Goal: Information Seeking & Learning: Learn about a topic

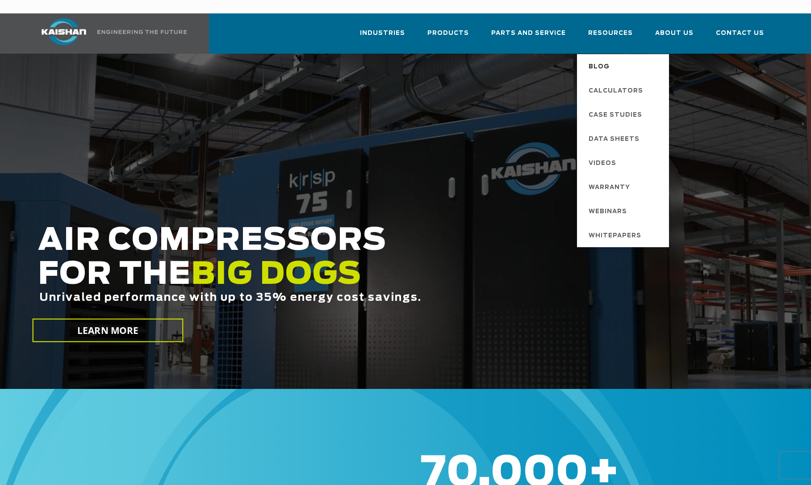
click at [606, 59] on span "Blog" at bounding box center [599, 66] width 21 height 15
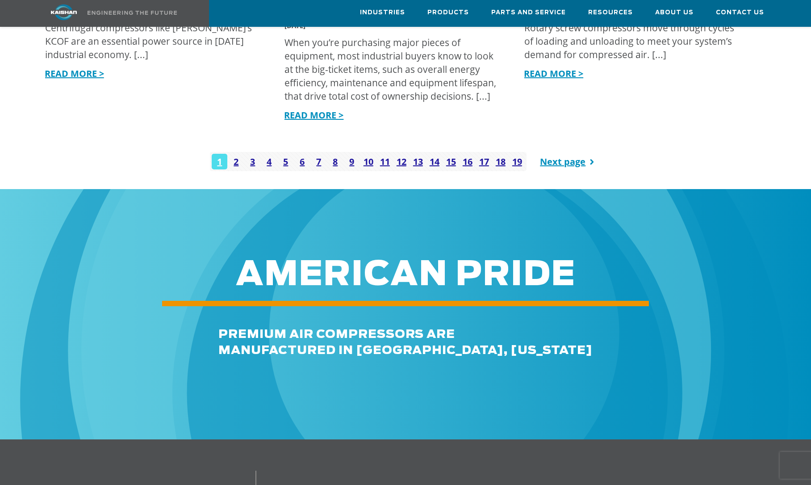
scroll to position [1270, 0]
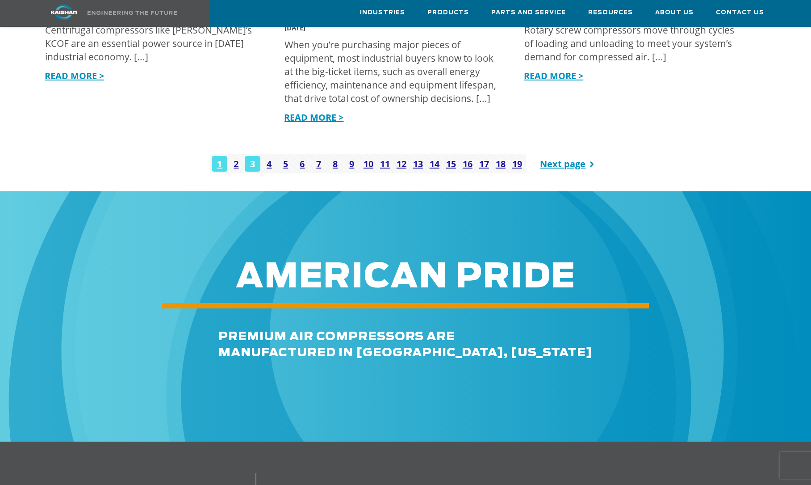
click at [248, 156] on link "3" at bounding box center [253, 164] width 16 height 16
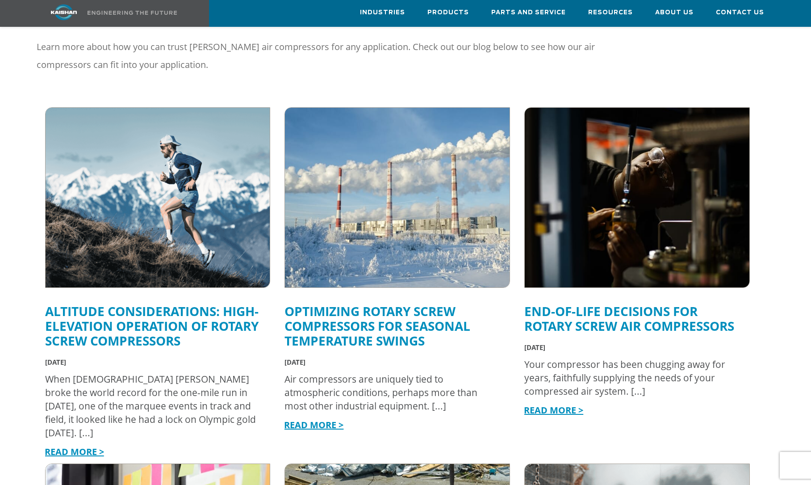
scroll to position [255, 0]
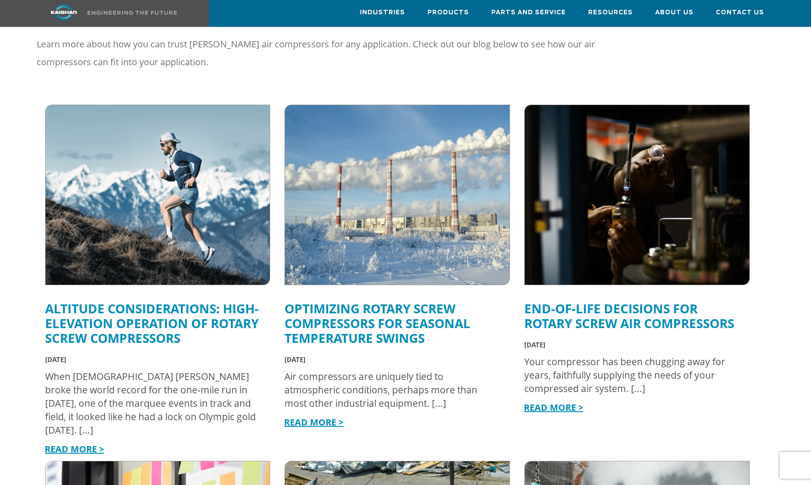
click at [187, 308] on link "Altitude Considerations: High-Elevation Operation of Rotary Screw Compressors" at bounding box center [152, 323] width 214 height 46
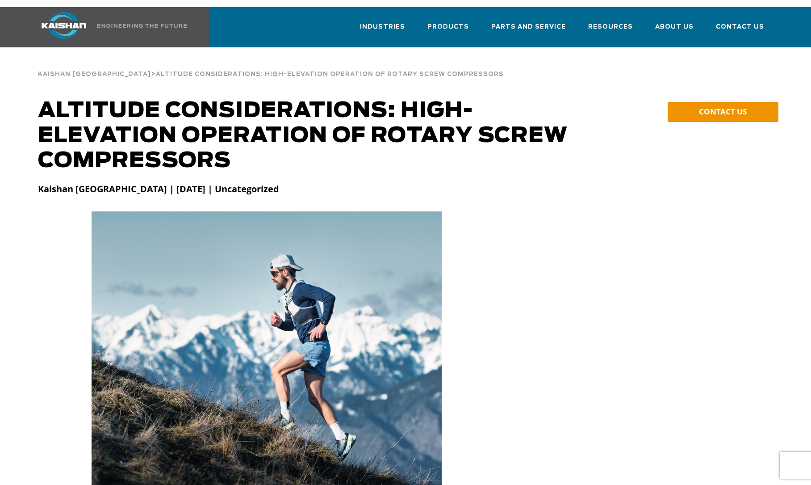
scroll to position [7, 0]
